Goal: Task Accomplishment & Management: Manage account settings

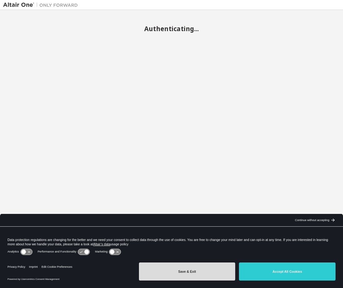
click at [206, 271] on button "Save & Exit" at bounding box center [187, 271] width 96 height 18
